Goal: Information Seeking & Learning: Compare options

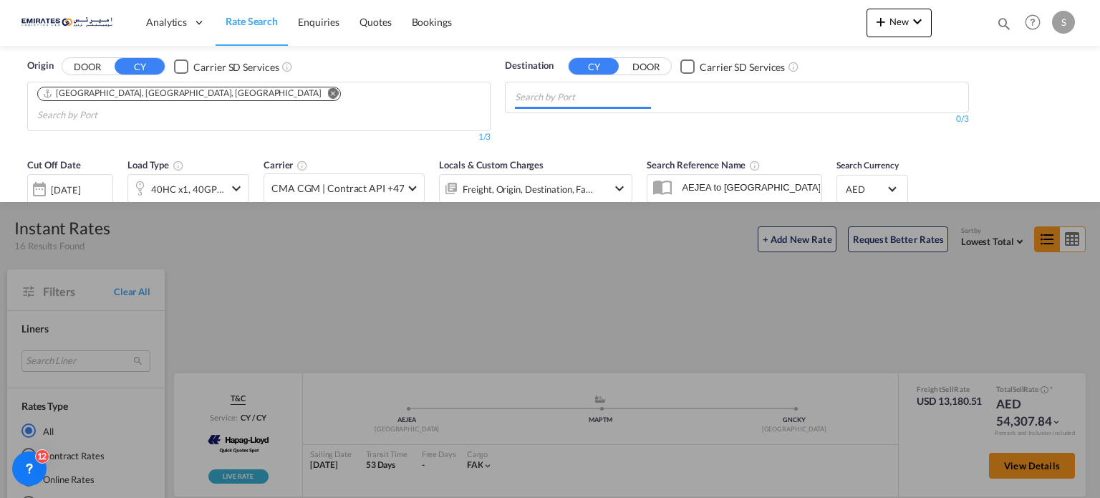
scroll to position [871, 0]
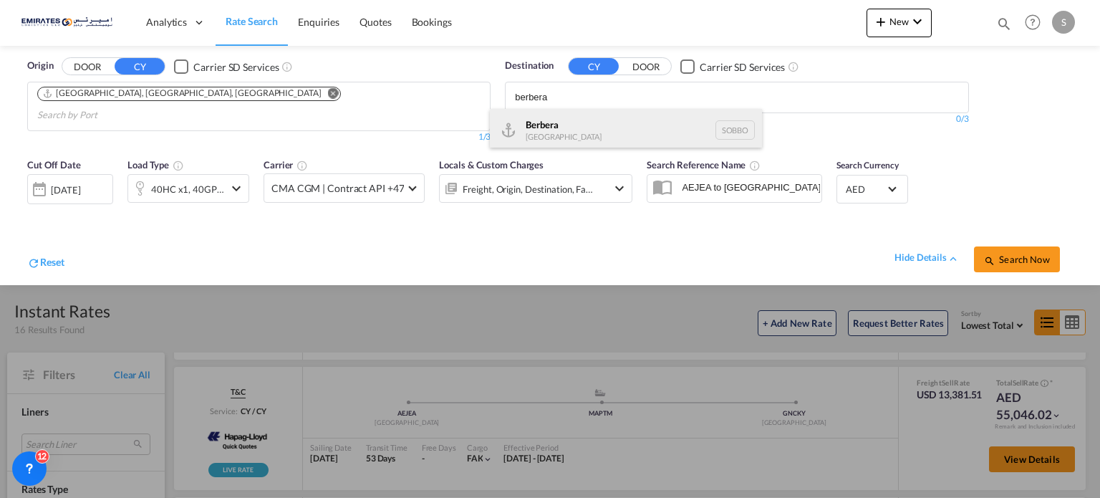
type input "berbera"
click at [536, 132] on div "Berbera [GEOGRAPHIC_DATA] [GEOGRAPHIC_DATA]" at bounding box center [626, 130] width 272 height 43
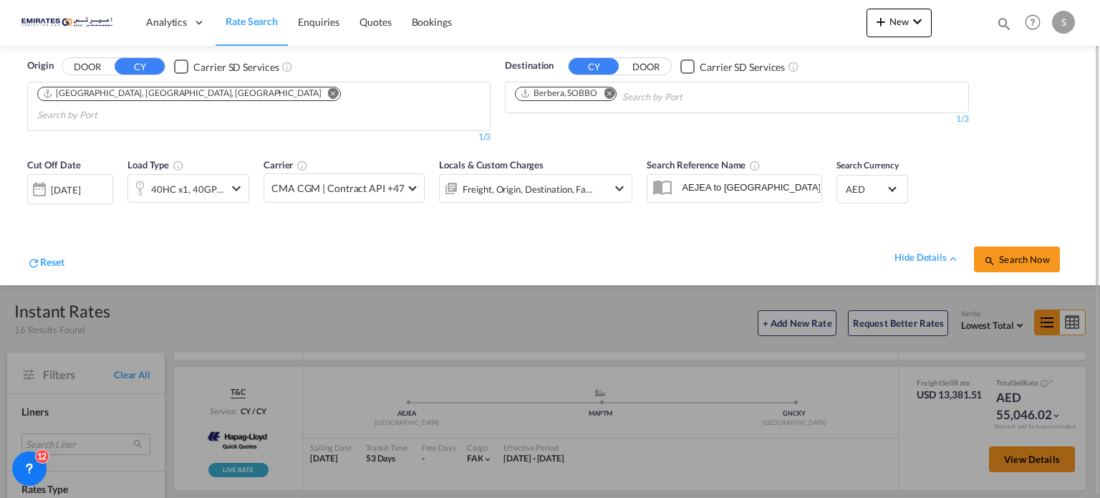
click at [196, 232] on div "hide details Search Now" at bounding box center [568, 252] width 1008 height 40
click at [972, 241] on div "hide details" at bounding box center [933, 252] width 79 height 25
click at [1000, 253] on span "Search Now" at bounding box center [1016, 258] width 65 height 11
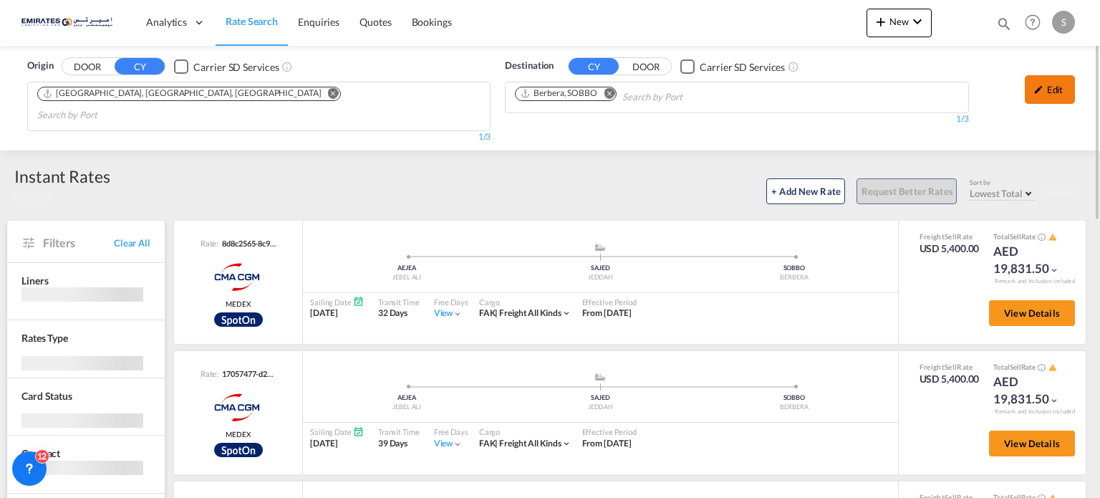
click at [1048, 94] on div "Edit" at bounding box center [1050, 89] width 50 height 29
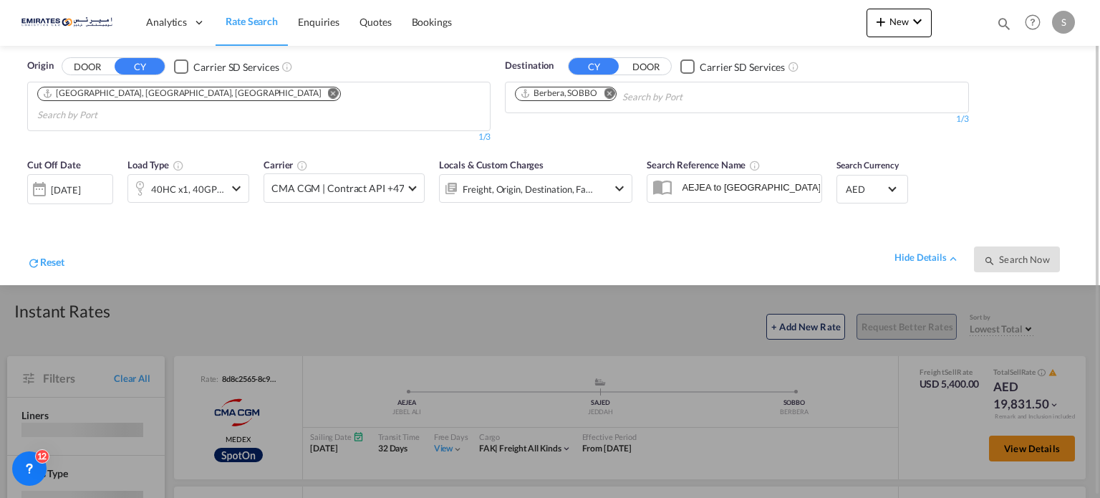
click at [64, 183] on div "[DATE]" at bounding box center [65, 189] width 29 height 13
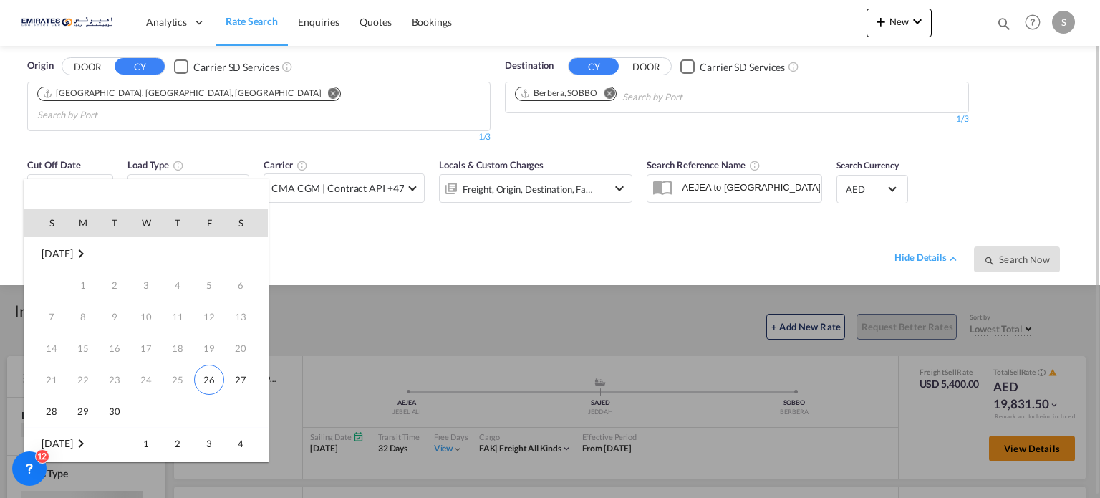
scroll to position [189, 0]
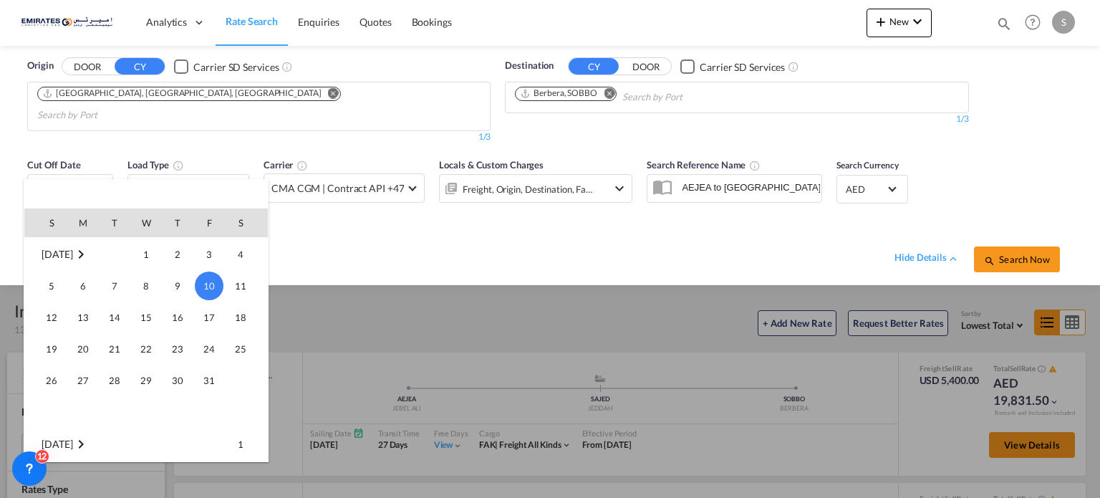
click at [64, 253] on span "[DATE]" at bounding box center [57, 254] width 31 height 12
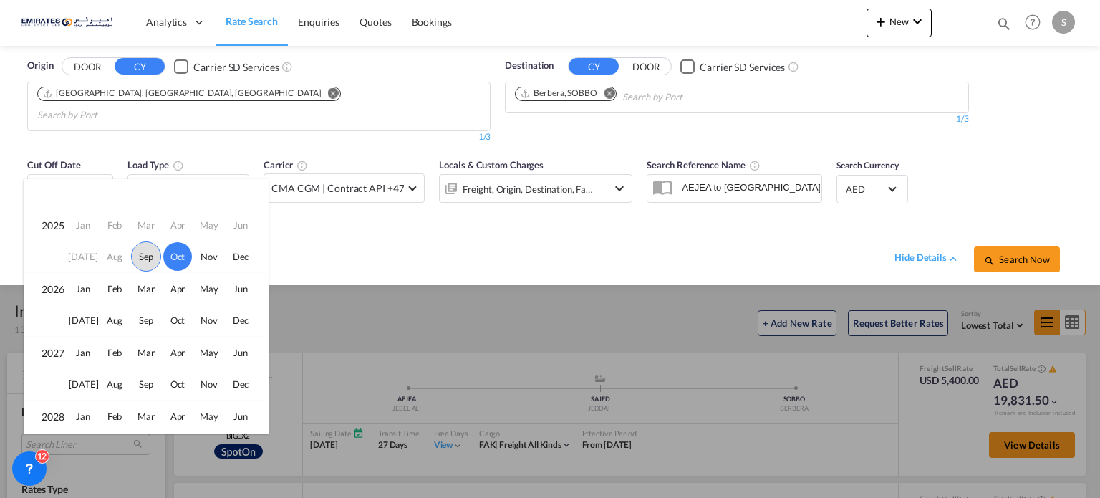
click at [149, 248] on span "Sep" at bounding box center [146, 256] width 30 height 30
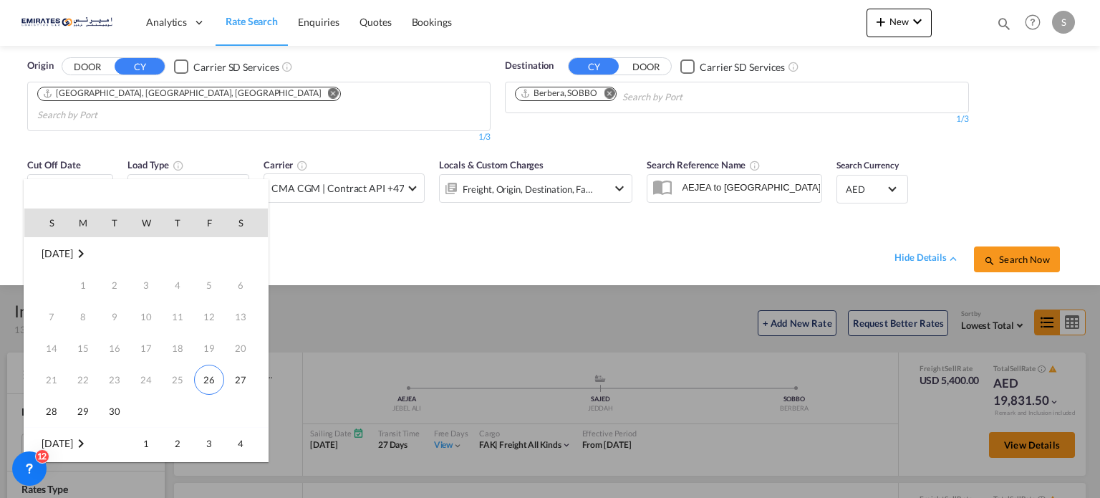
click at [1011, 238] on div at bounding box center [550, 249] width 1100 height 498
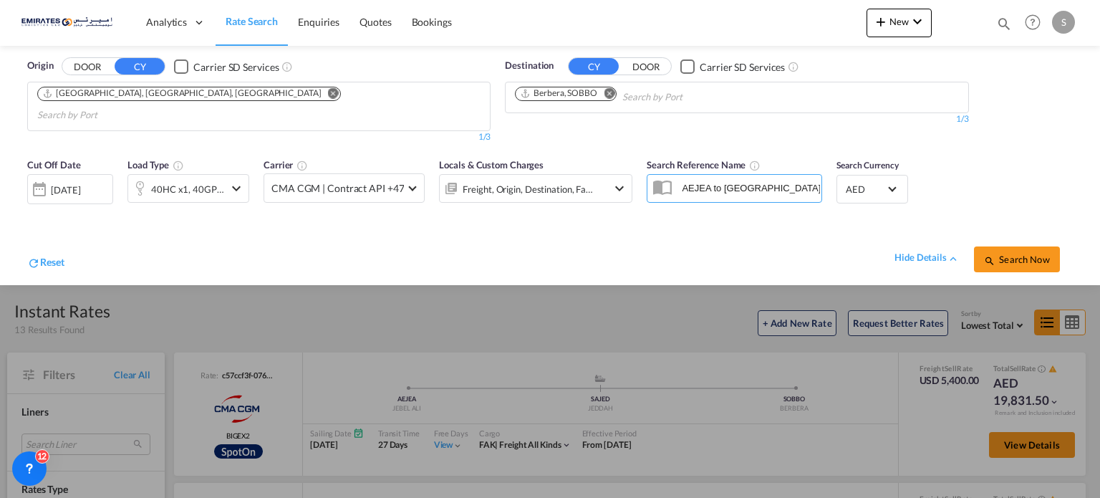
click at [1011, 253] on span "Search Now" at bounding box center [1016, 258] width 65 height 11
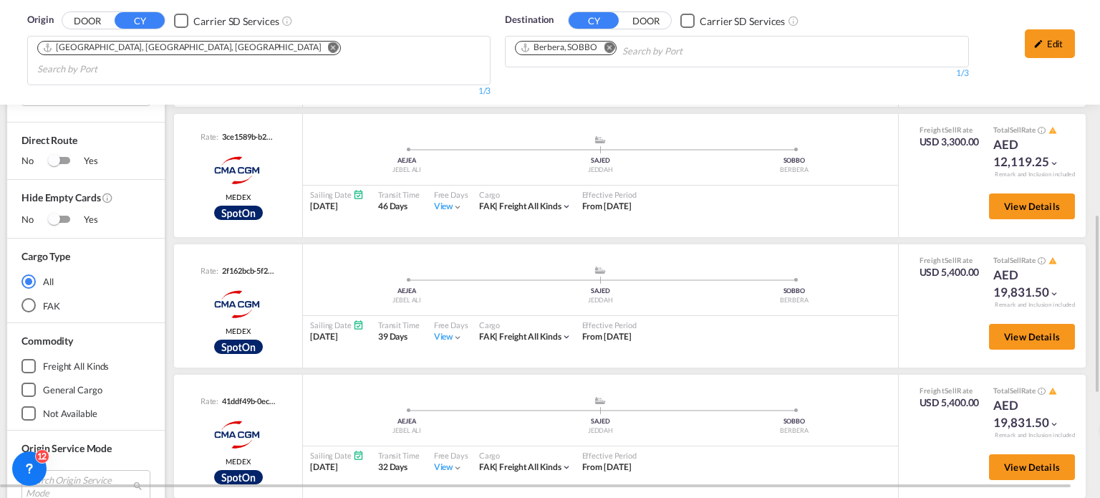
scroll to position [618, 0]
